Goal: Task Accomplishment & Management: Use online tool/utility

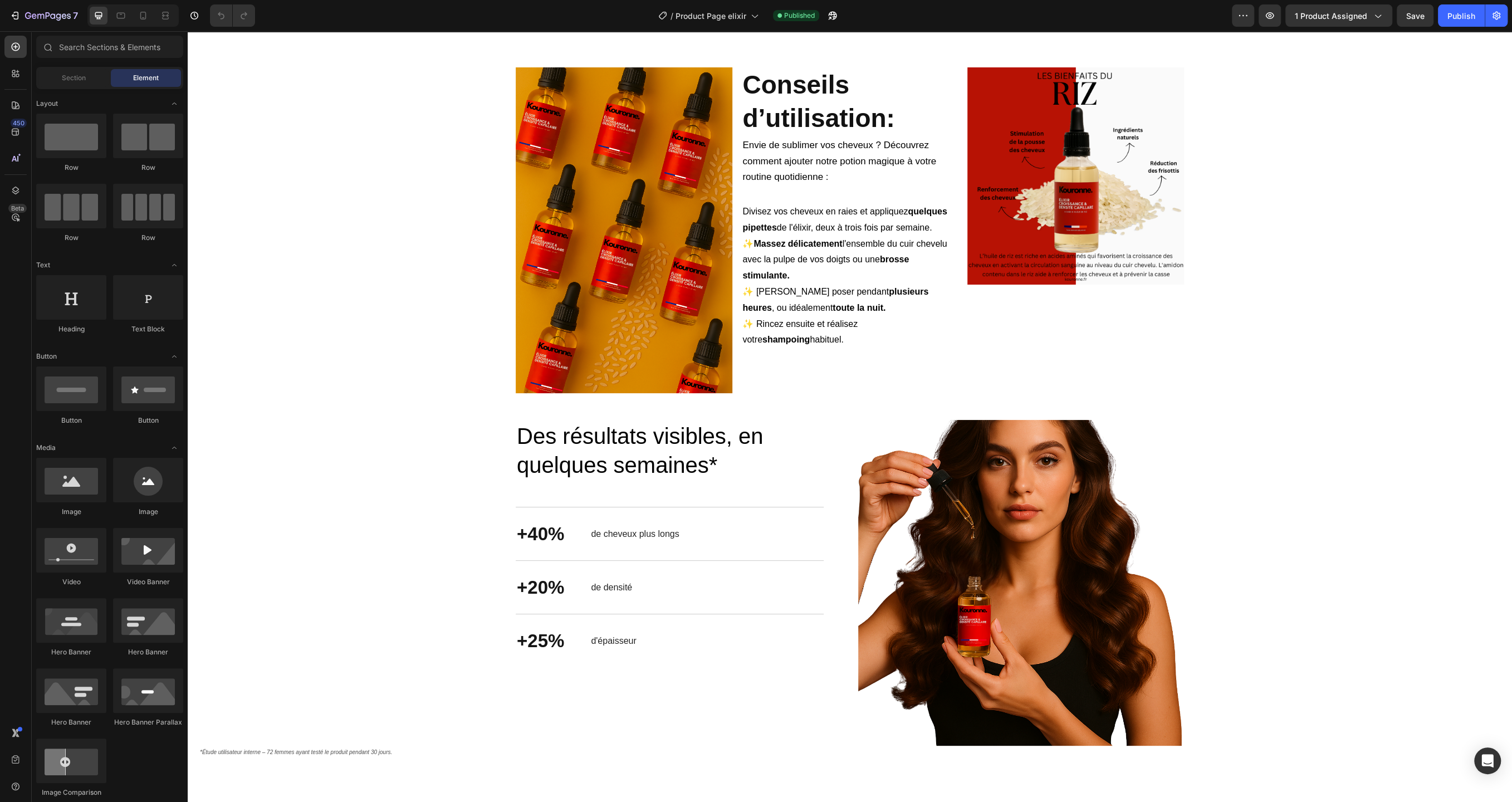
scroll to position [1937, 0]
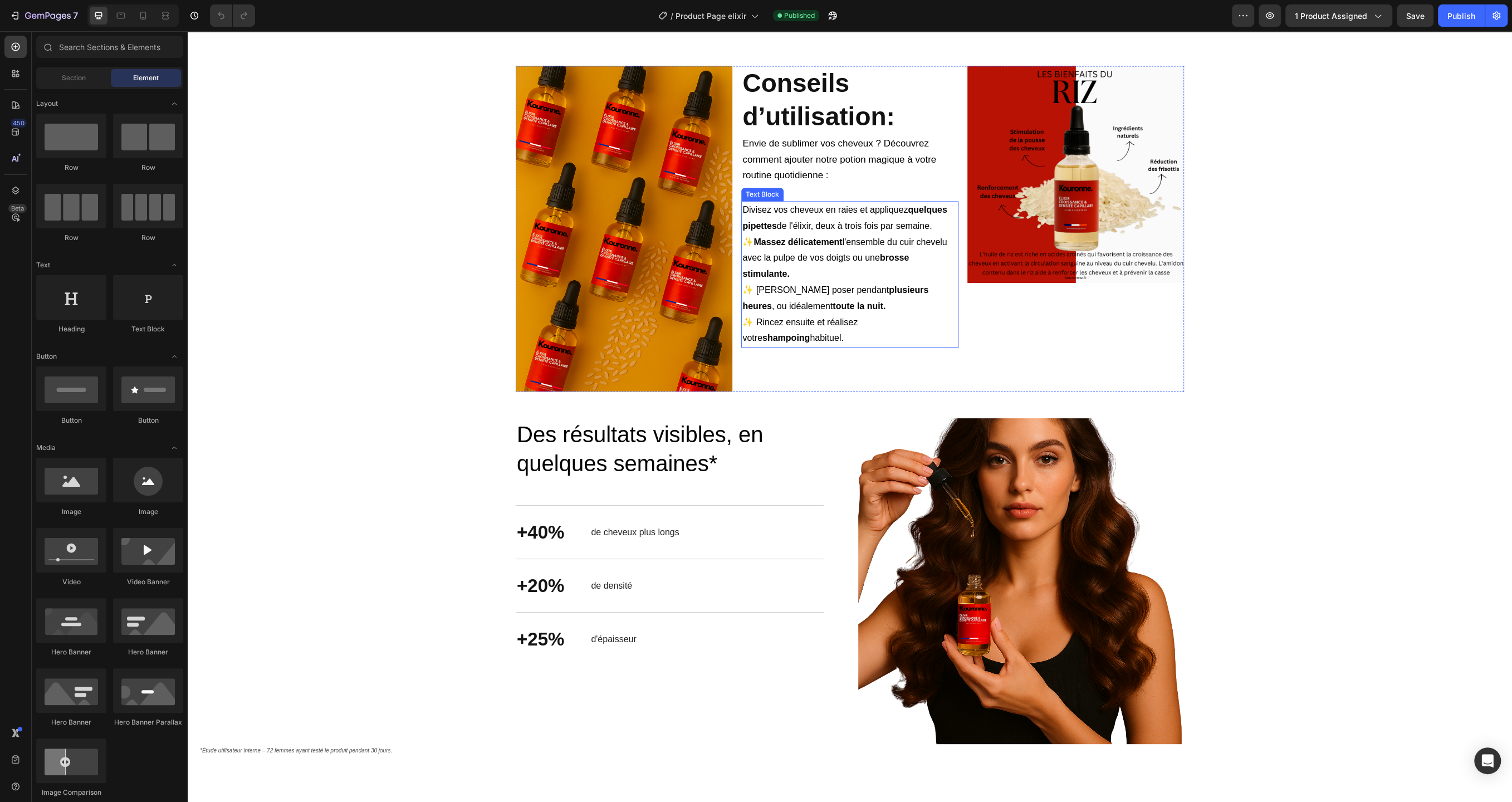
click at [751, 279] on span "✨ Massez délicatement l'ensemble du cuir chevelu avec la pulpe de vos doigts ou…" at bounding box center [845, 258] width 204 height 42
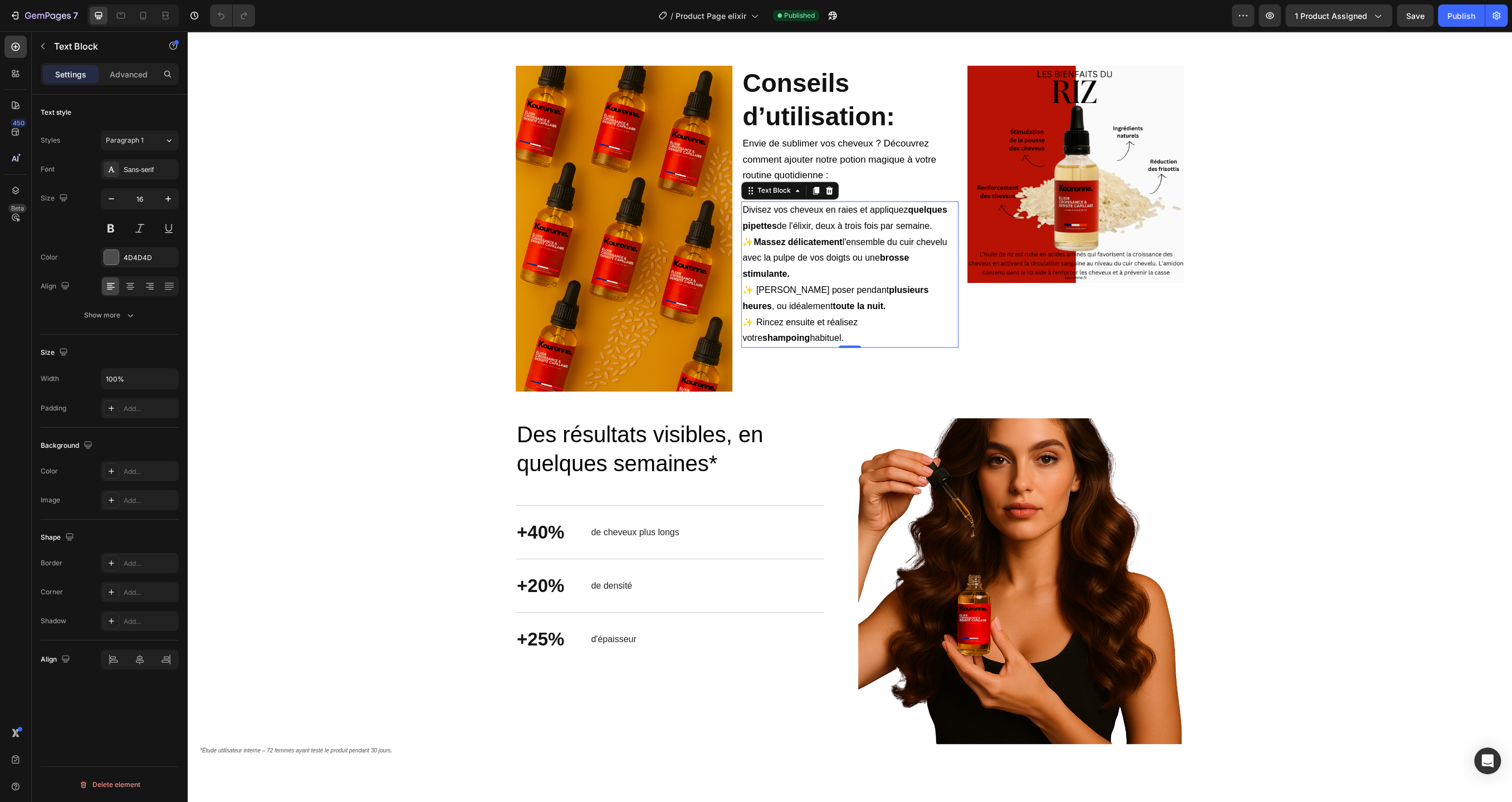
click at [754, 247] on strong "Massez délicatement" at bounding box center [798, 242] width 89 height 9
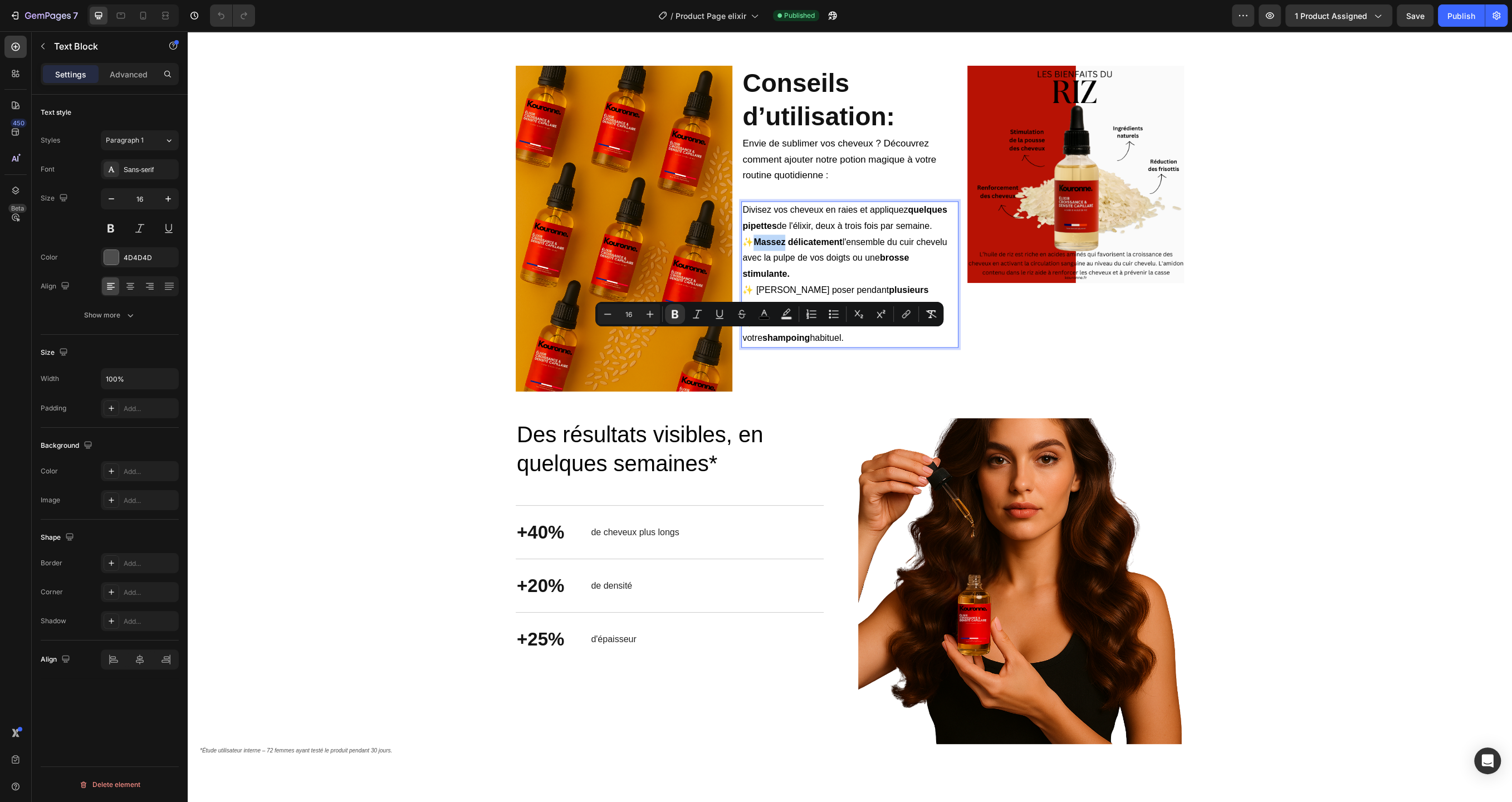
click at [750, 279] on span "✨ Massez délicatement l'ensemble du cuir chevelu avec la pulpe de vos doigts ou…" at bounding box center [845, 258] width 204 height 42
click at [749, 279] on span "✨ Massez délicatement l'ensemble du cuir chevelu avec la pulpe de vos doigts ou…" at bounding box center [845, 258] width 204 height 42
click at [783, 247] on strong "Massez délicatement" at bounding box center [798, 242] width 89 height 9
click at [765, 247] on strong "Massez délicatement" at bounding box center [798, 242] width 89 height 9
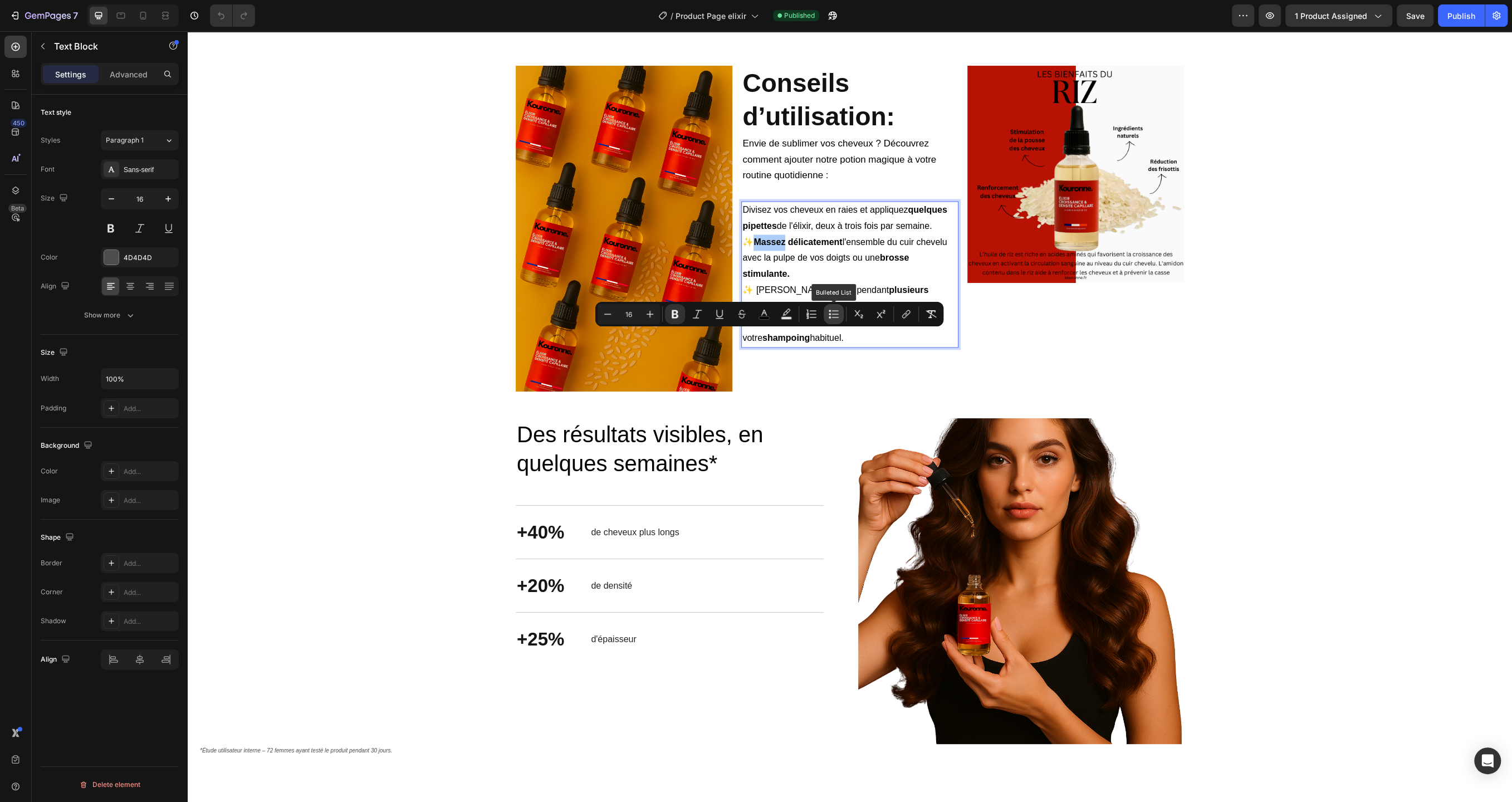
click at [831, 315] on icon "Editor contextual toolbar" at bounding box center [833, 314] width 11 height 11
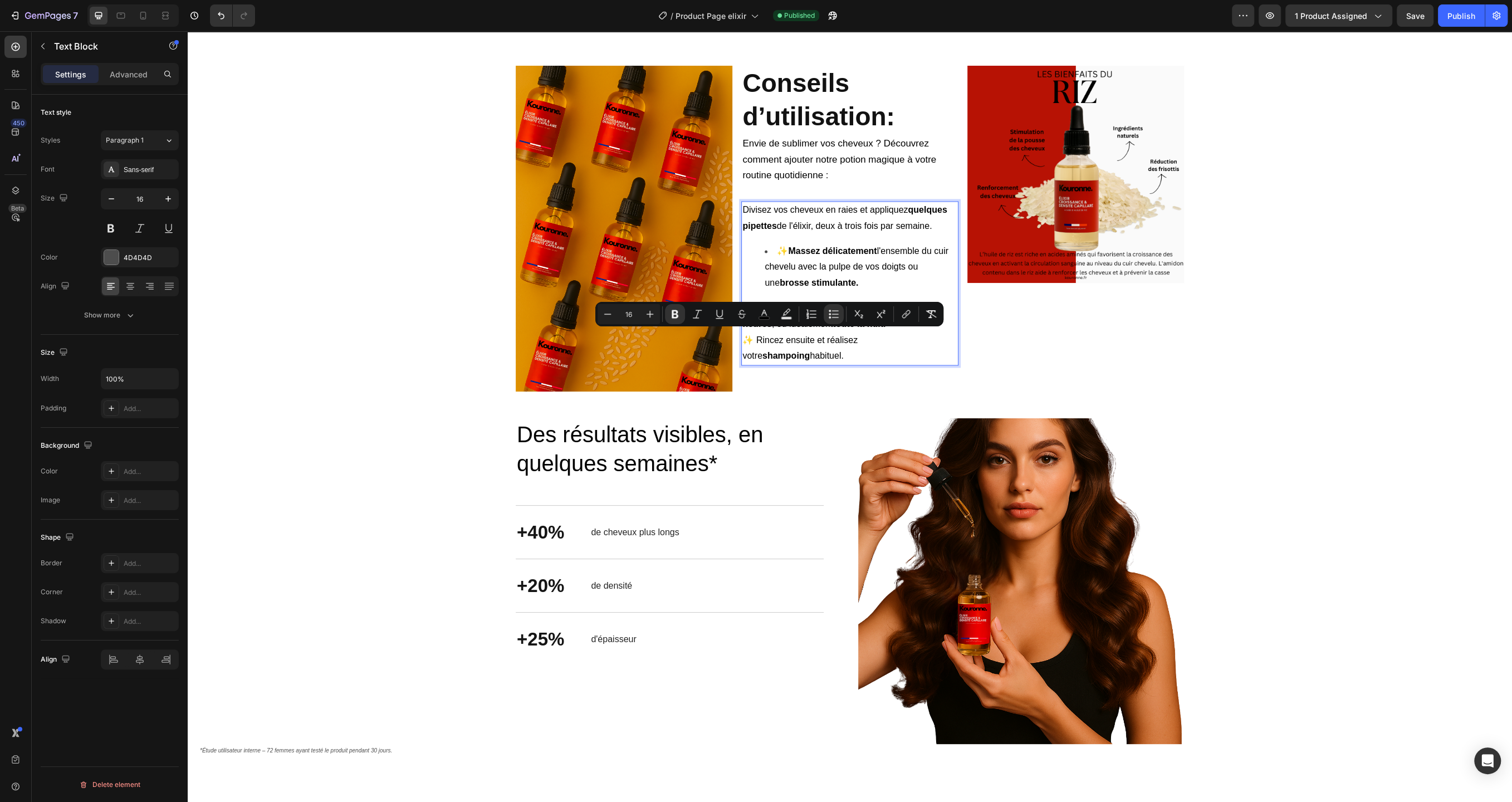
click at [840, 288] on strong "brosse stimulante." at bounding box center [819, 282] width 79 height 9
click at [789, 256] on strong "Massez délicatement" at bounding box center [832, 251] width 89 height 9
click at [787, 288] on span "✨ Massez délicatement l'ensemble du cuir chevelu avec la pulpe de vos doigts ou…" at bounding box center [856, 267] width 184 height 42
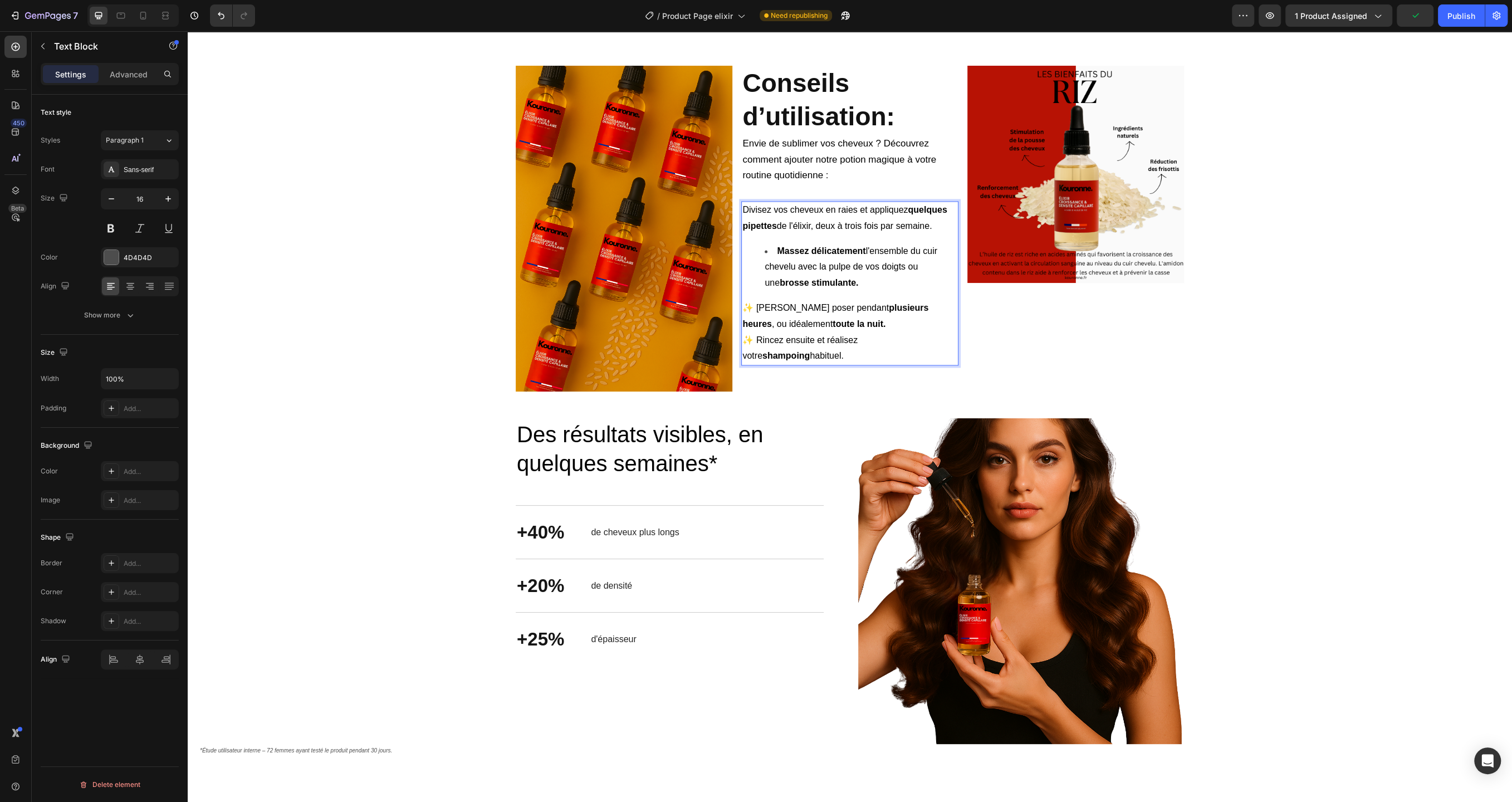
click at [754, 329] on span "✨ [PERSON_NAME] poser pendant plusieurs heures , ou idéalement toute la nuit." at bounding box center [835, 316] width 186 height 26
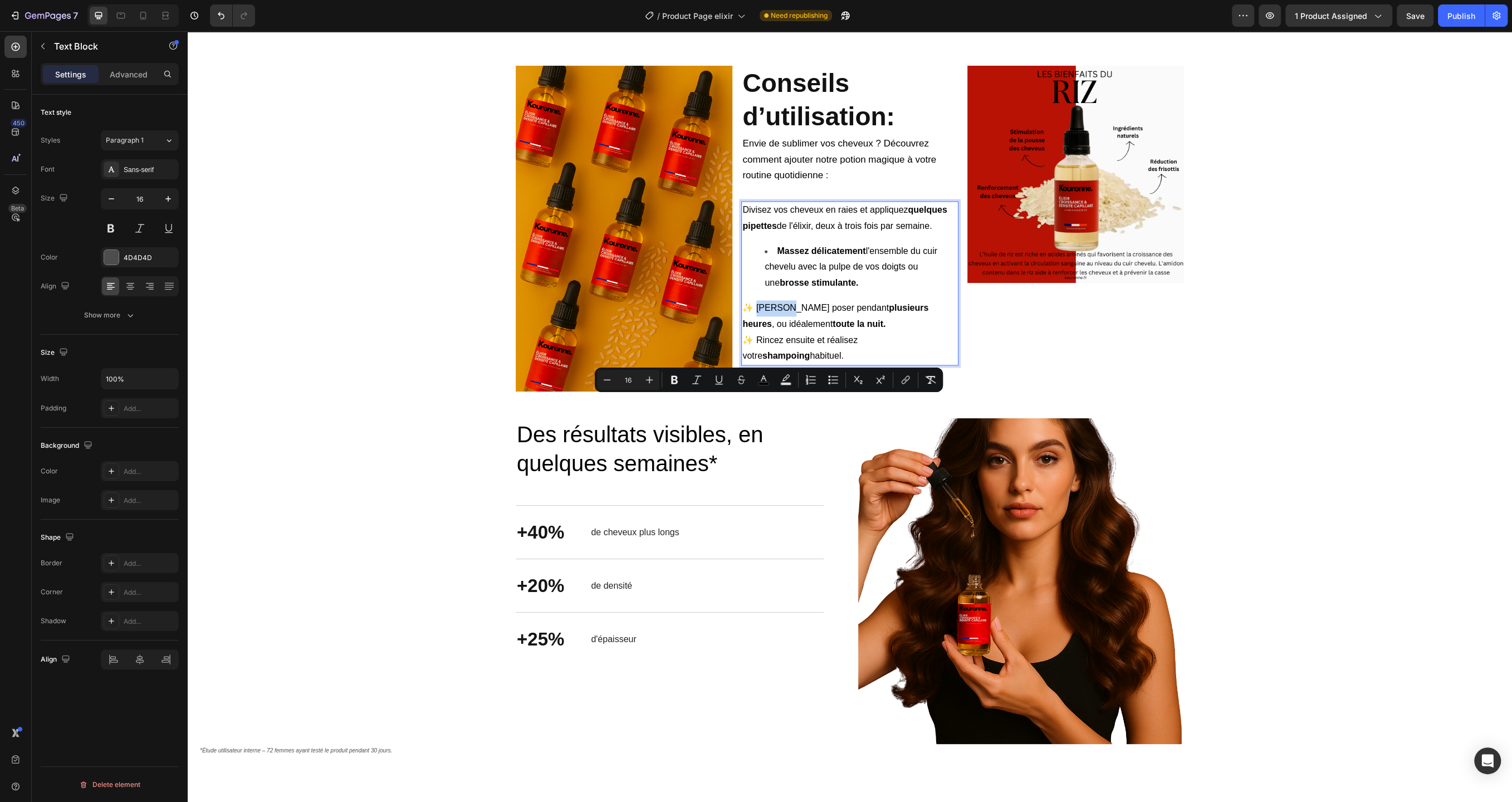
drag, startPoint x: 756, startPoint y: 402, endPoint x: 784, endPoint y: 399, distance: 28.2
click at [784, 329] on span "✨ [PERSON_NAME] poser pendant plusieurs heures , ou idéalement toute la nuit." at bounding box center [835, 316] width 186 height 26
click at [832, 382] on icon "Editor contextual toolbar" at bounding box center [833, 380] width 11 height 11
click at [798, 380] on p "✨ [PERSON_NAME] ensuite et réalisez votre shampoing habituel." at bounding box center [849, 364] width 214 height 32
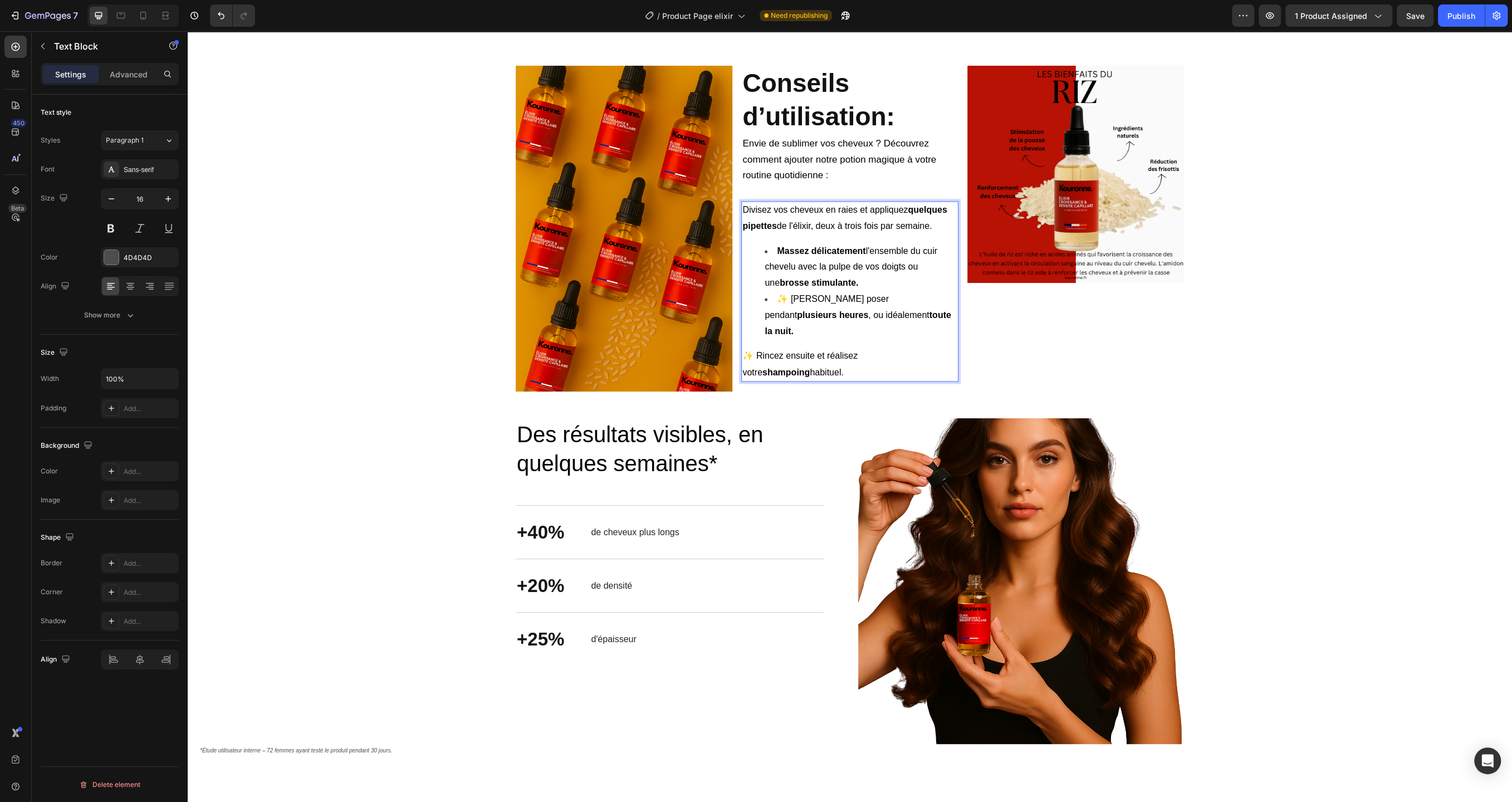
click at [787, 336] on span "✨ [PERSON_NAME] poser pendant plusieurs heures , ou idéalement toute la nuit." at bounding box center [858, 315] width 186 height 42
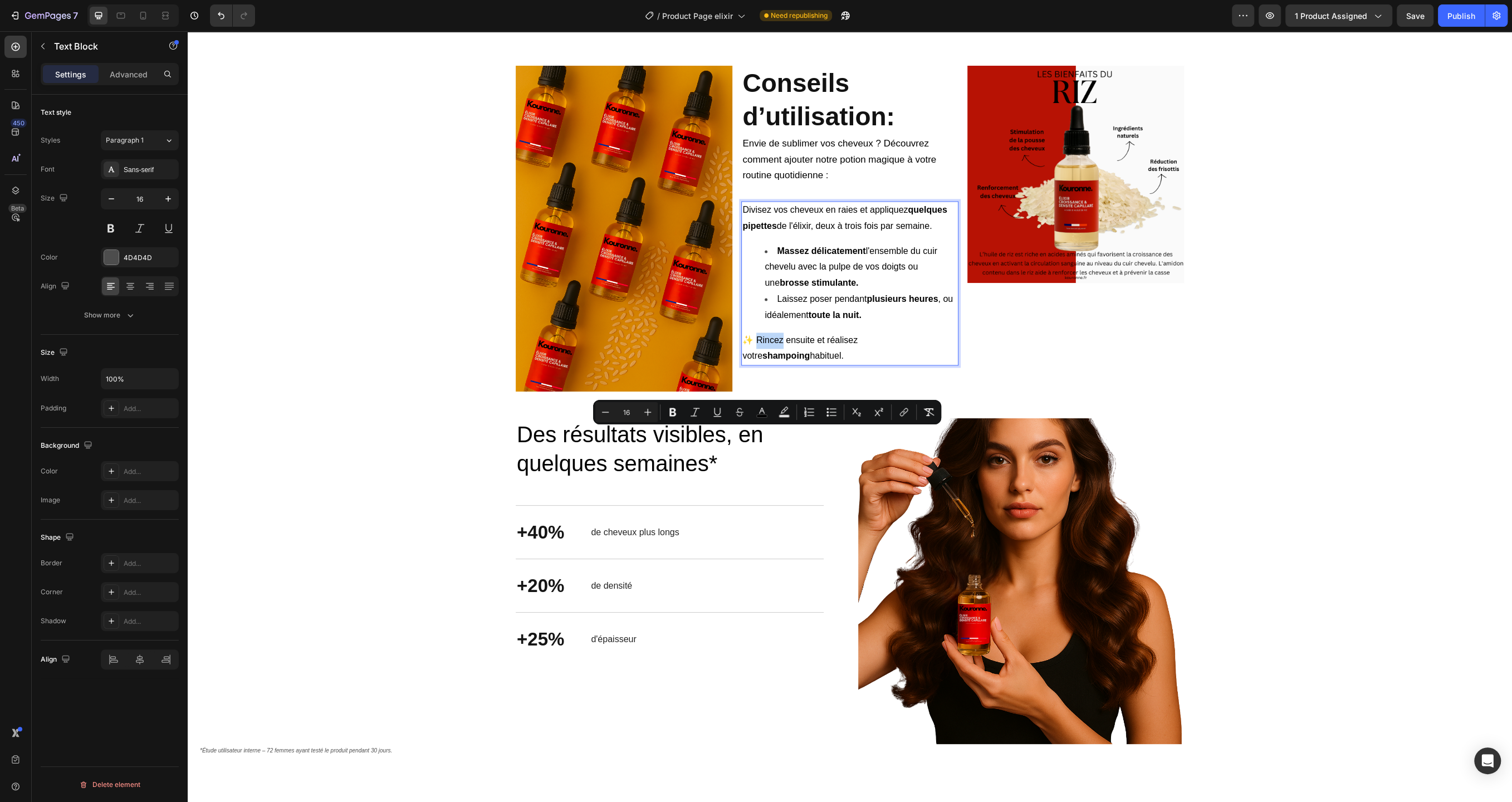
drag, startPoint x: 756, startPoint y: 434, endPoint x: 781, endPoint y: 432, distance: 25.1
click at [781, 361] on span "✨ [PERSON_NAME] ensuite et réalisez votre shampoing habituel." at bounding box center [800, 348] width 115 height 26
click at [825, 412] on button "Bulleted List" at bounding box center [831, 412] width 20 height 20
click at [792, 352] on strong "shampoing" at bounding box center [808, 347] width 48 height 9
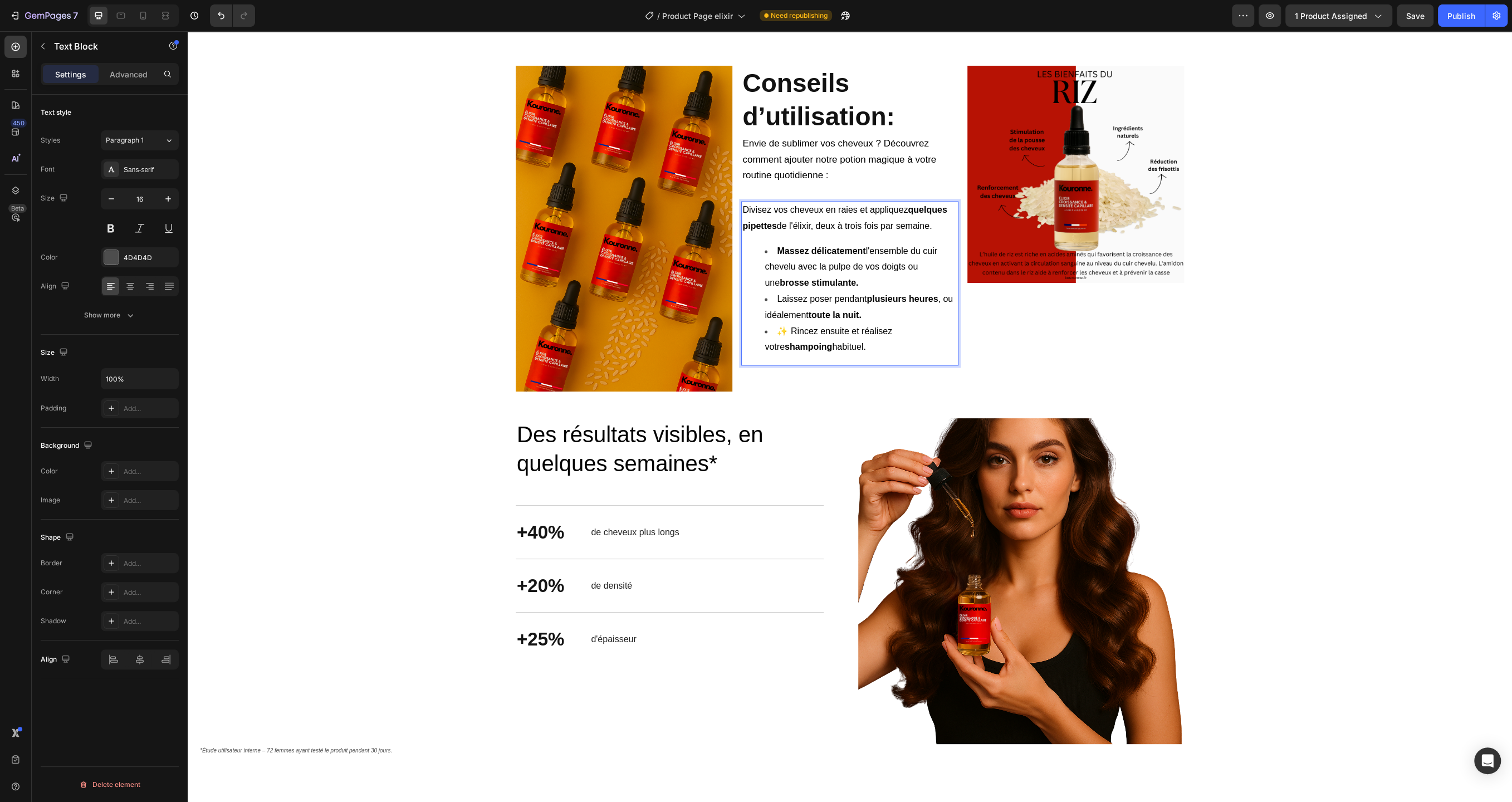
click at [787, 352] on span "✨ [PERSON_NAME] ensuite et réalisez votre shampoing habituel." at bounding box center [828, 339] width 127 height 26
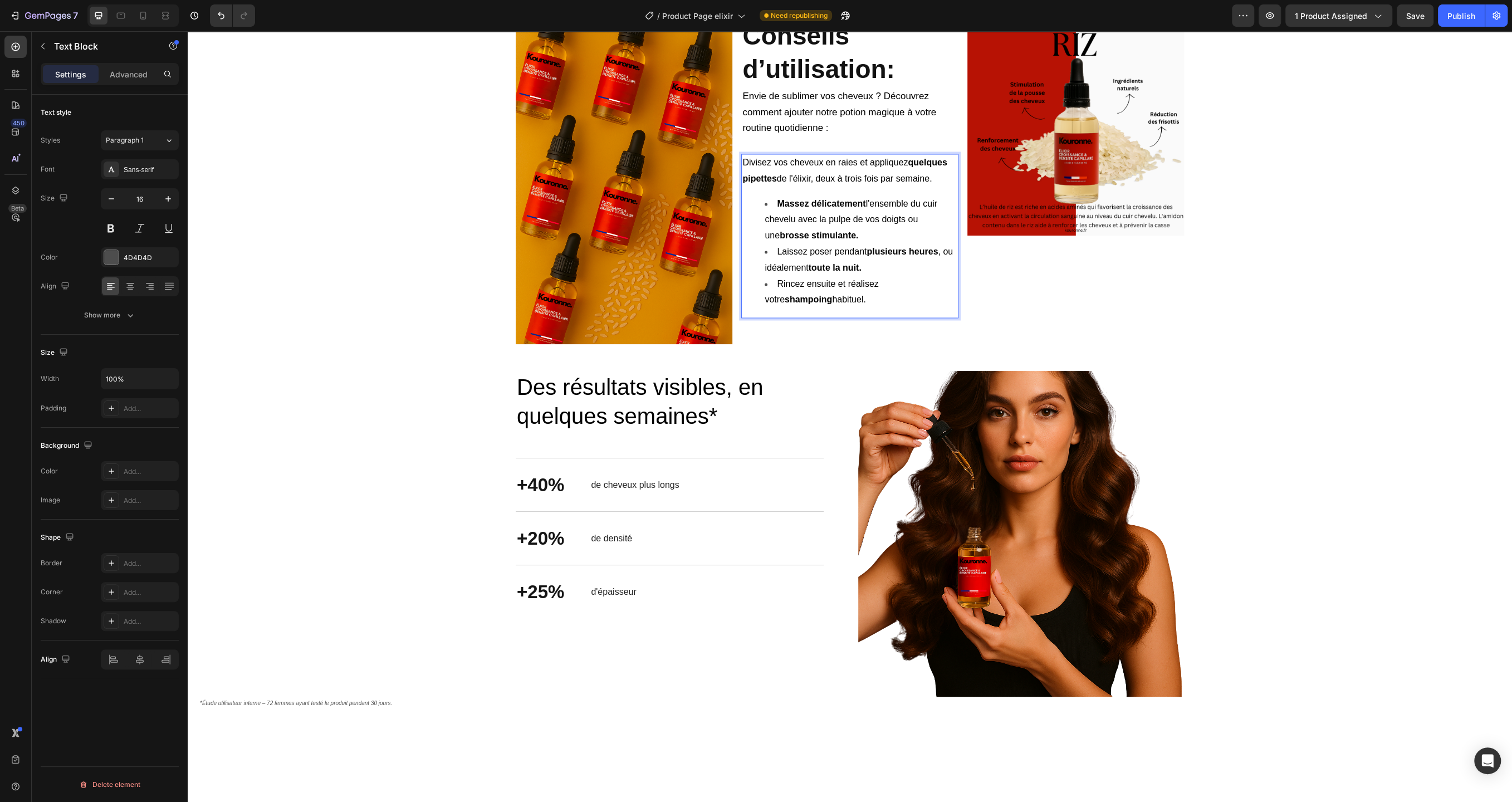
scroll to position [2013, 0]
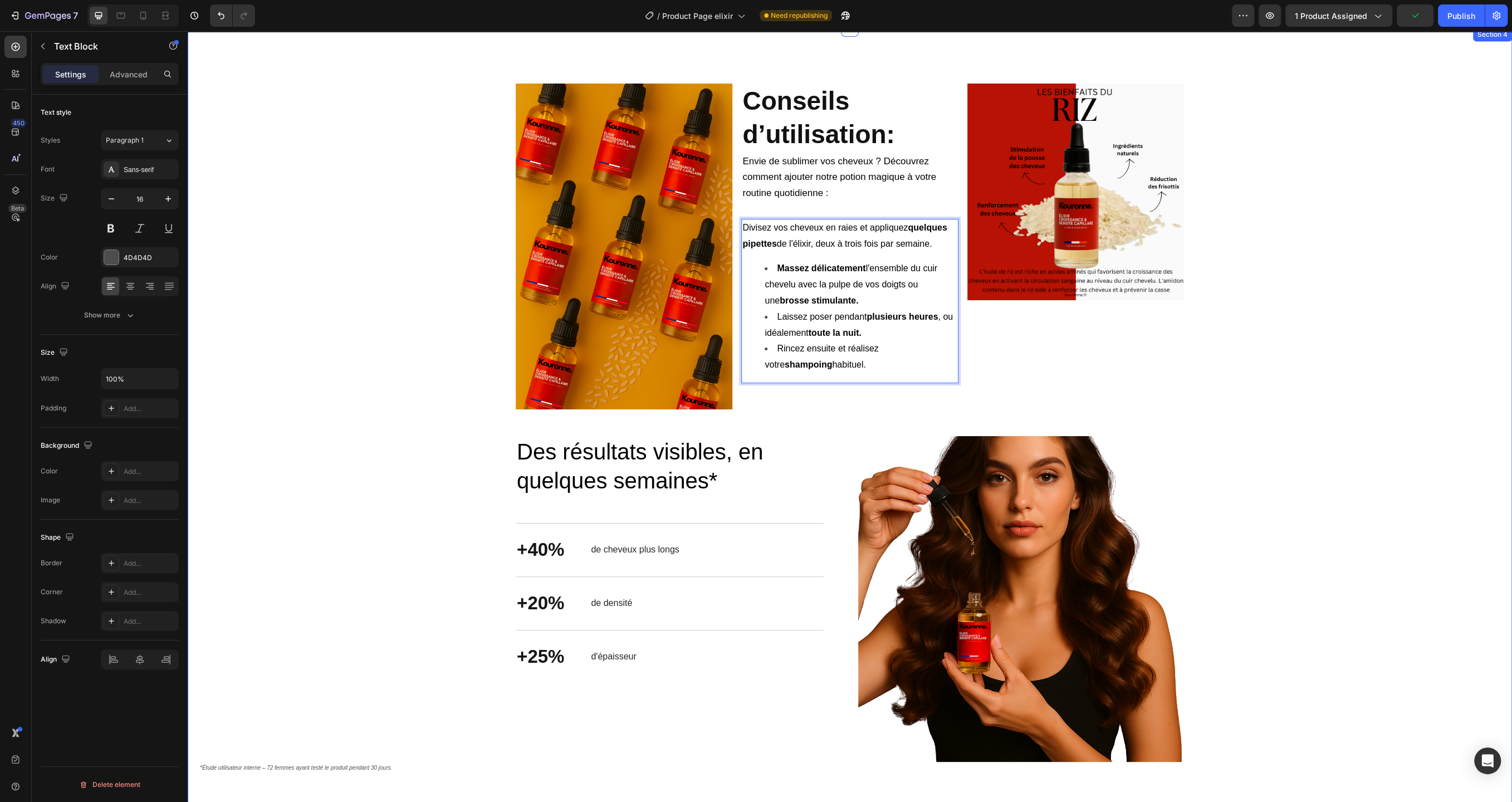
click at [1317, 384] on div "Image Conseils d’utilisation: Heading Envie de sublimer vos cheveux ? Découvrez…" at bounding box center [850, 429] width 1302 height 691
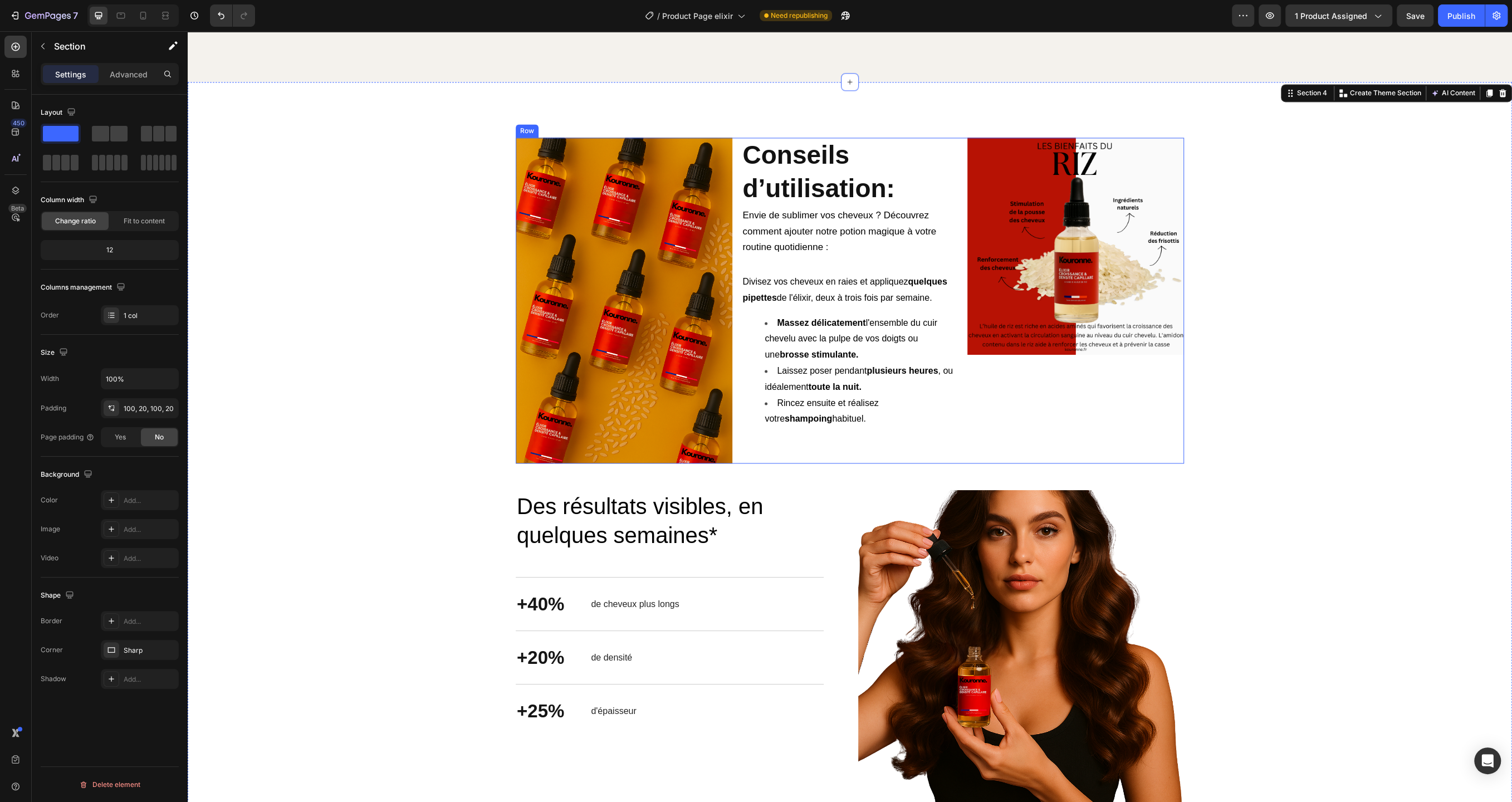
scroll to position [1848, 0]
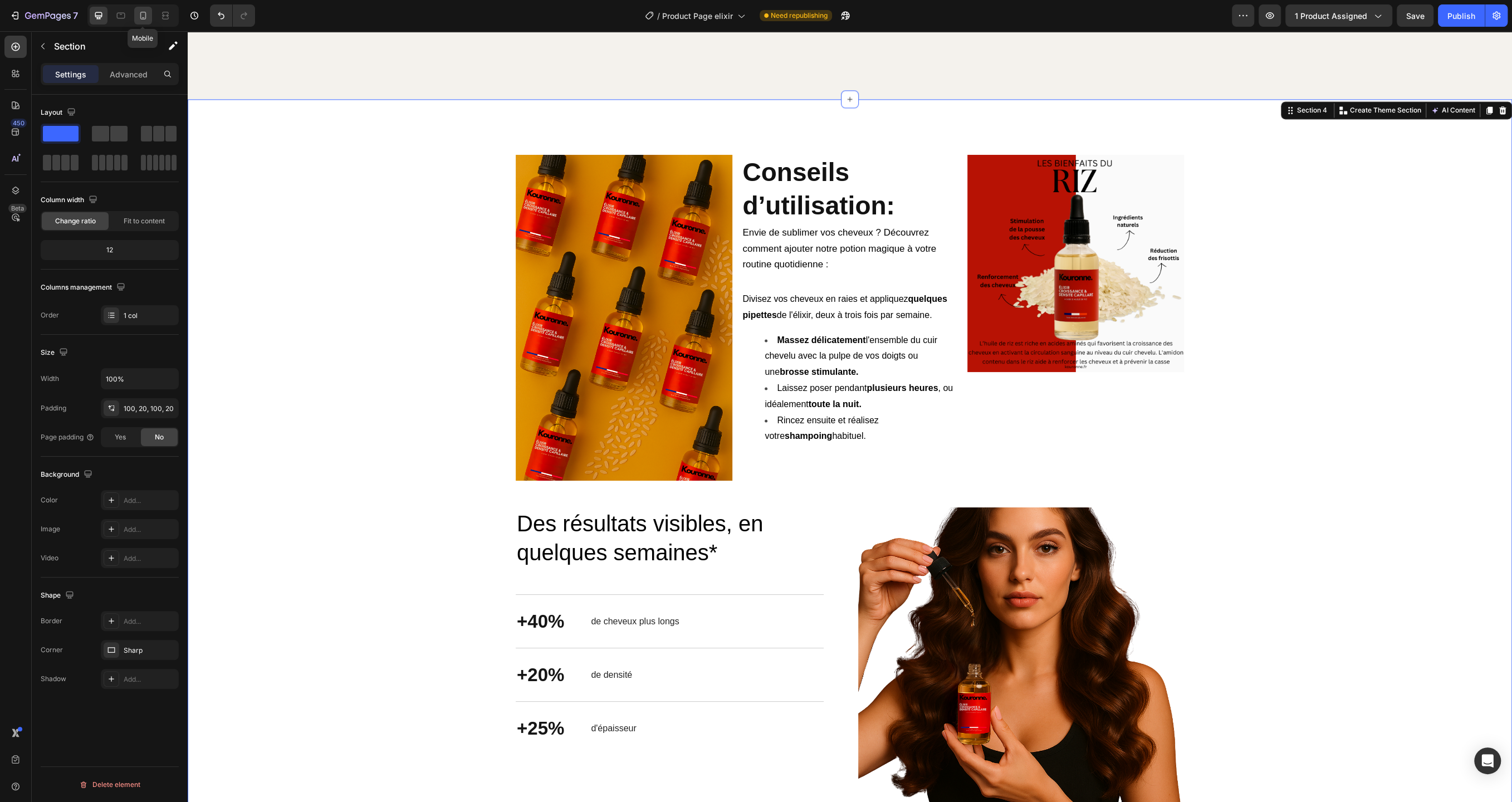
click at [144, 18] on icon at bounding box center [143, 15] width 11 height 11
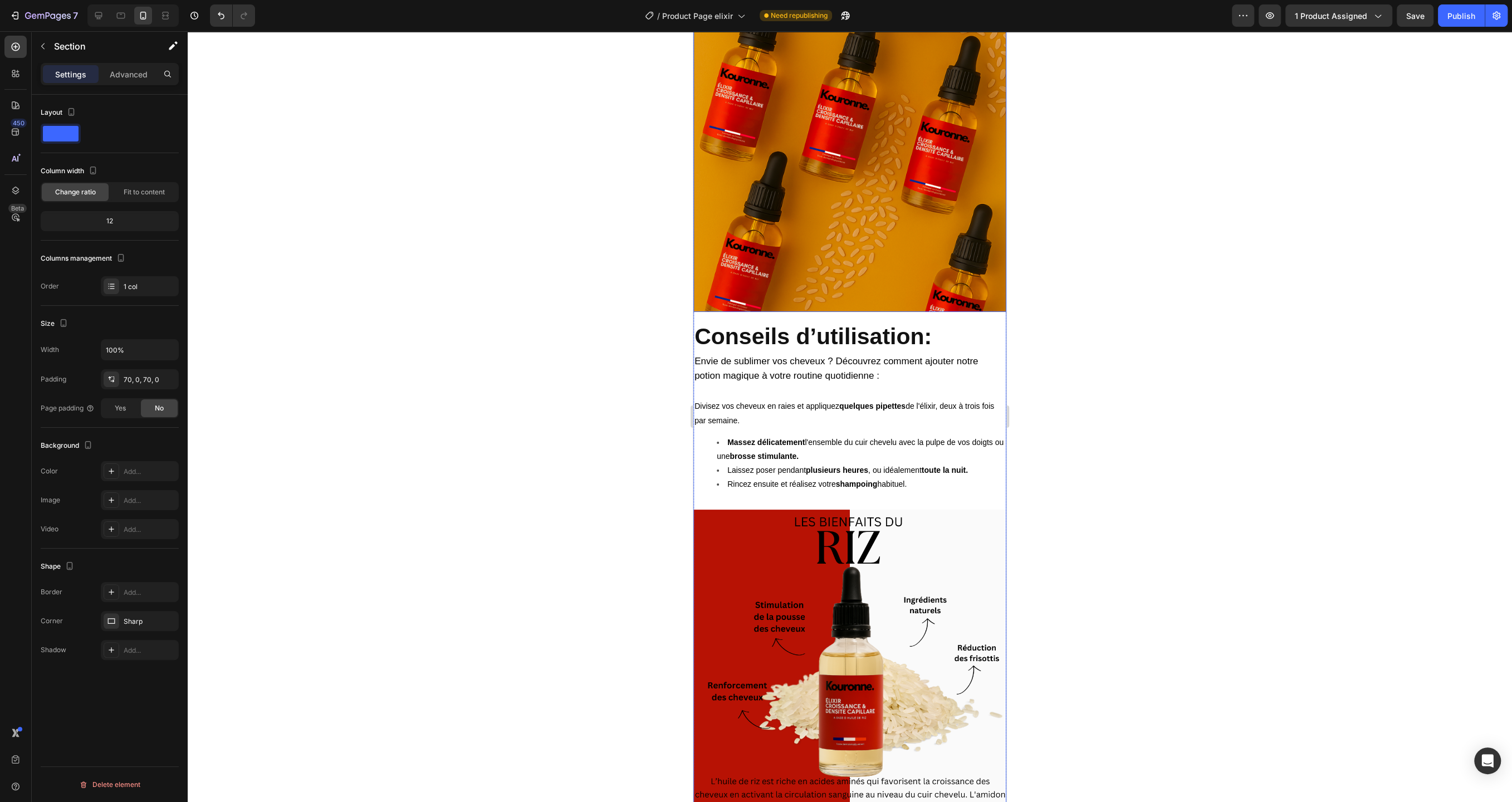
scroll to position [2343, 0]
click at [1414, 17] on span "Save" at bounding box center [1415, 16] width 18 height 9
click at [1446, 17] on button "Publish" at bounding box center [1462, 16] width 47 height 22
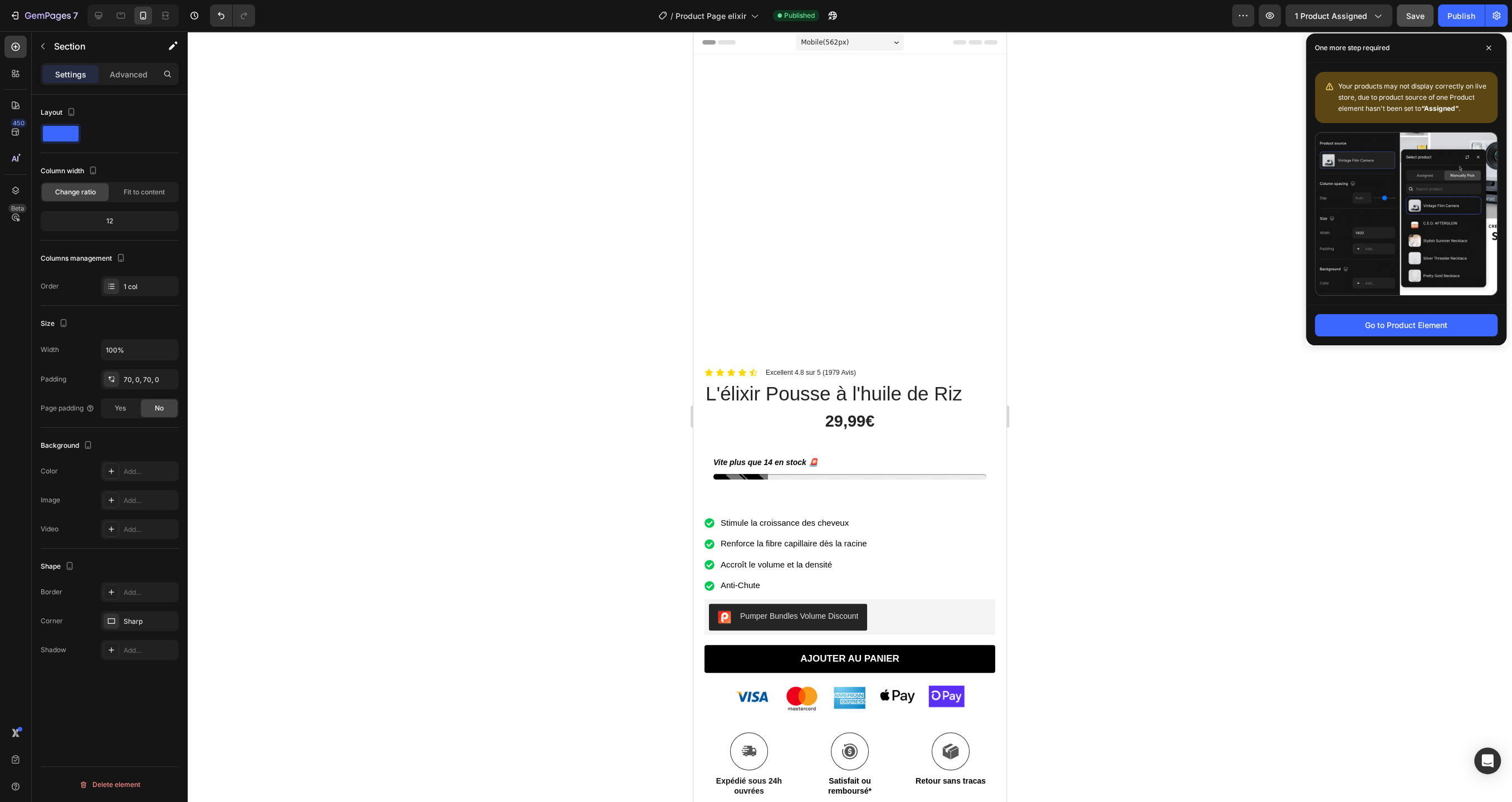
scroll to position [41, 0]
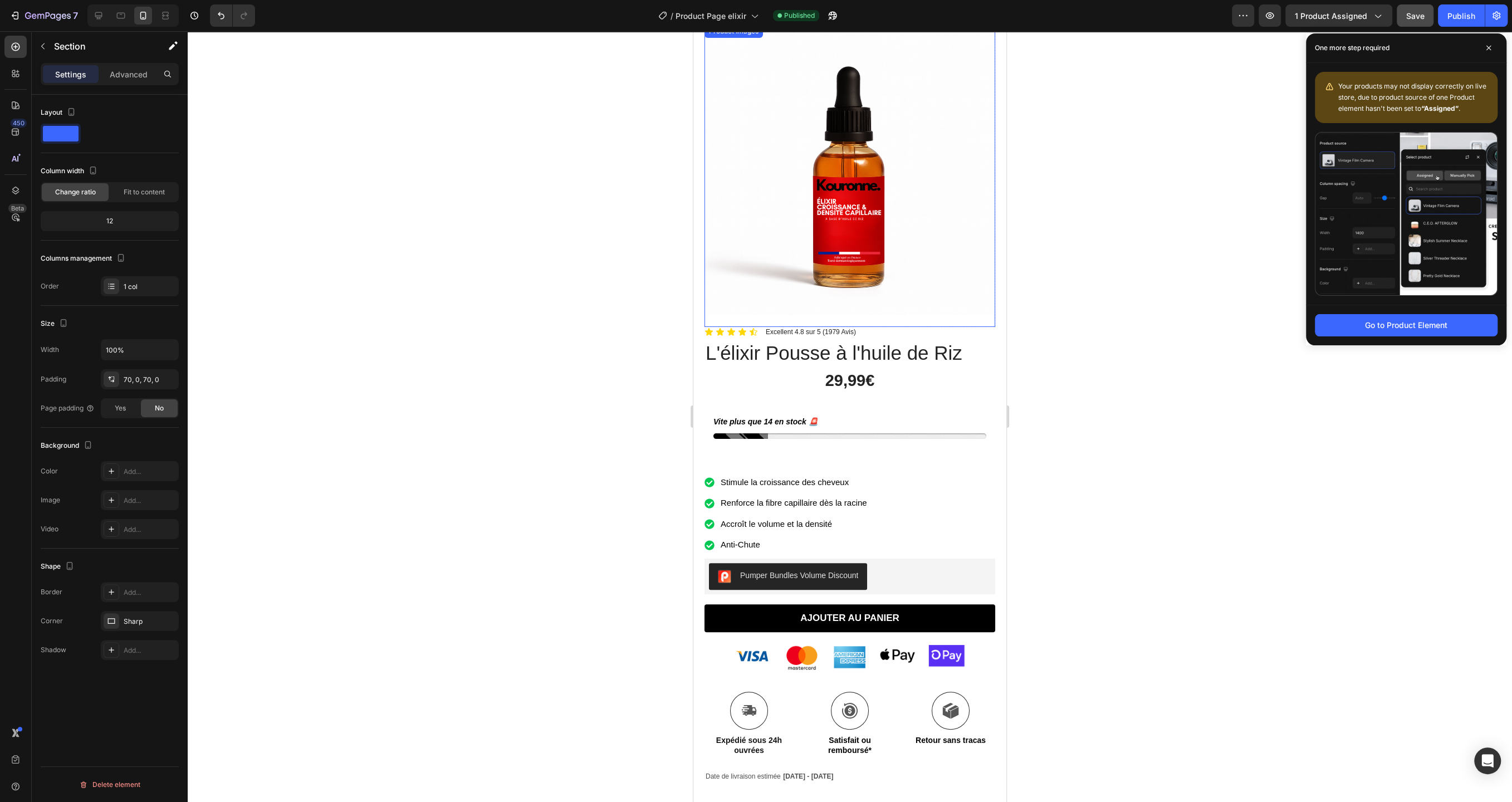
click at [856, 246] on img at bounding box center [849, 170] width 291 height 291
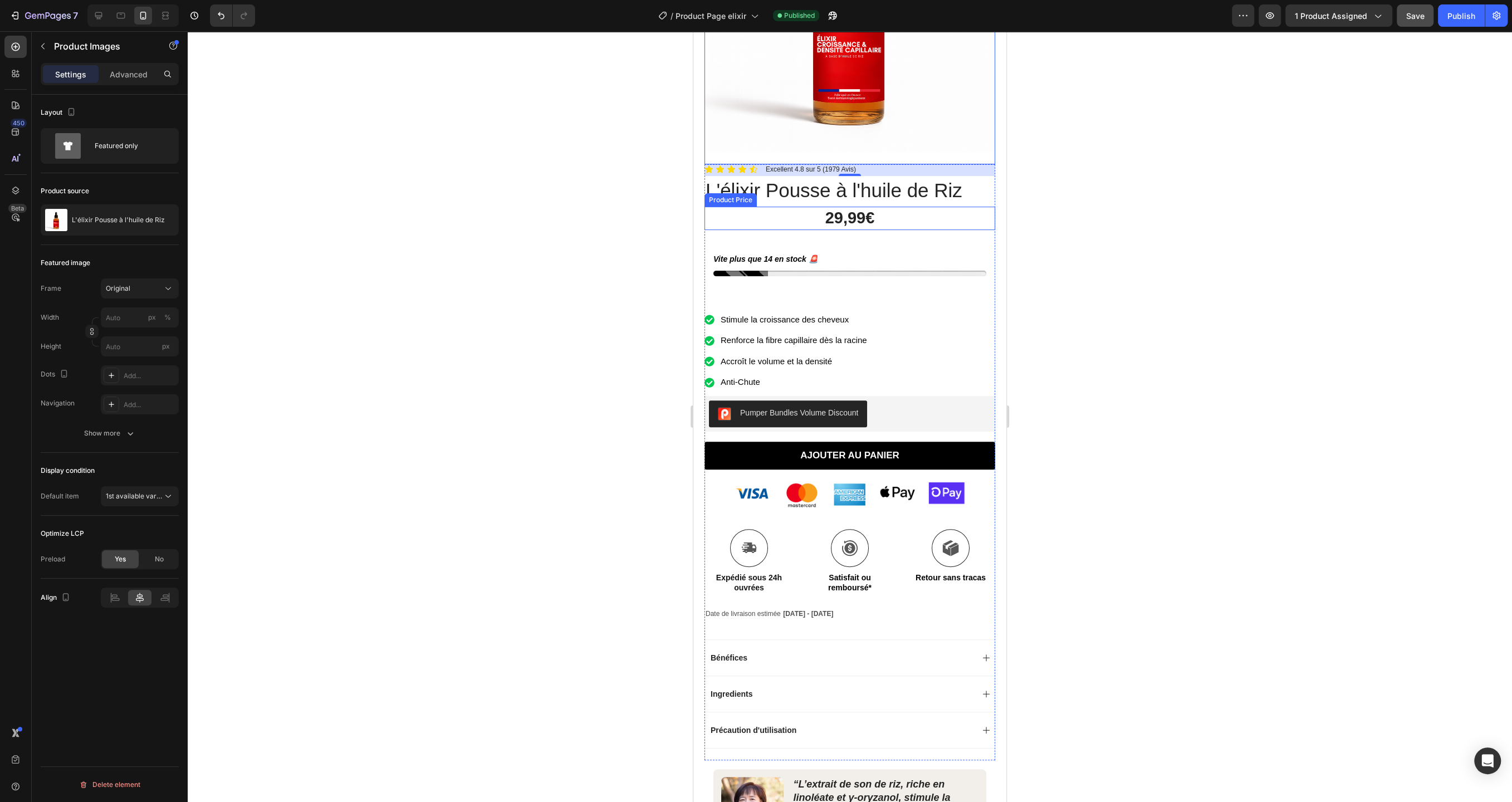
scroll to position [204, 0]
click at [811, 276] on div "Vite plus que 14 en stock 🚨 Stock Counter" at bounding box center [849, 271] width 273 height 38
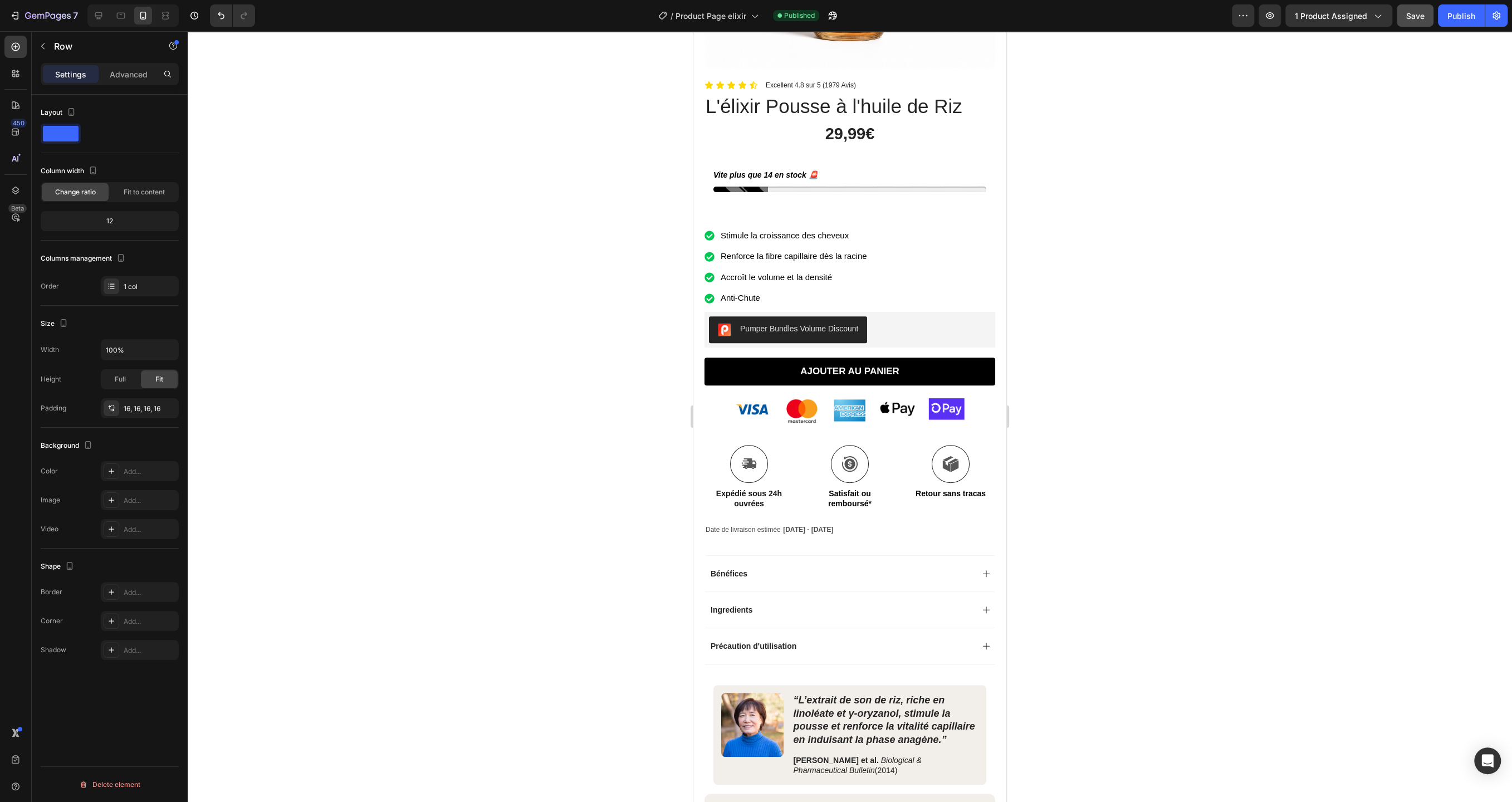
scroll to position [0, 0]
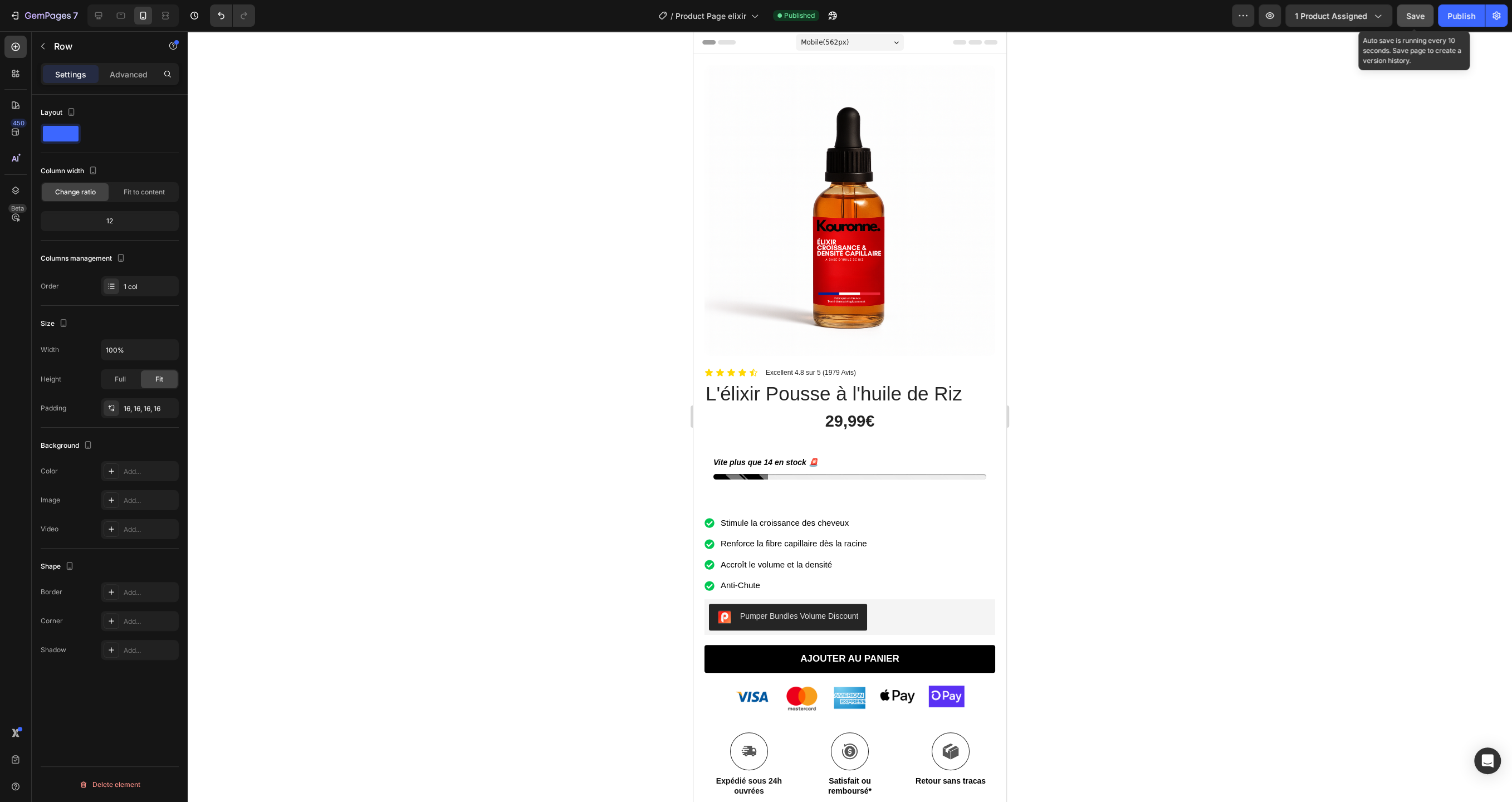
click at [1413, 23] on button "Save" at bounding box center [1415, 16] width 37 height 22
click at [36, 15] on icon "button" at bounding box center [34, 16] width 5 height 5
